Goal: Task Accomplishment & Management: Use online tool/utility

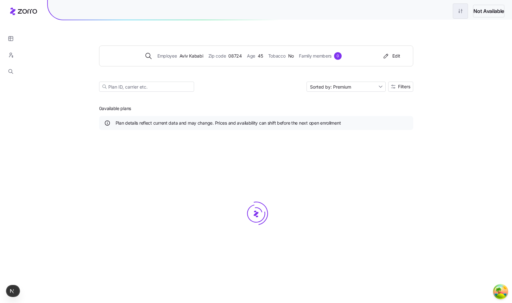
click at [452, 16] on html "Not Available Employee Aviv Kababi Zip code 08724 Age [DEMOGRAPHIC_DATA] Tobacc…" at bounding box center [256, 151] width 512 height 303
click at [439, 33] on div "Edit plan design" at bounding box center [408, 33] width 63 height 10
